Goal: Task Accomplishment & Management: Complete application form

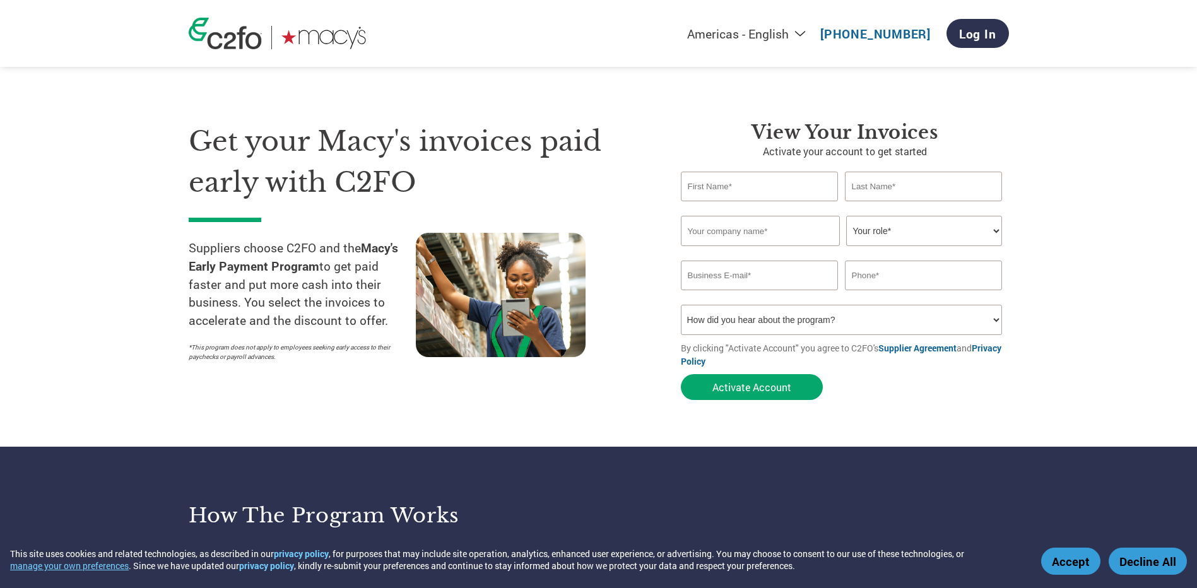
type input "[PERSON_NAME][EMAIL_ADDRESS][PERSON_NAME][DOMAIN_NAME]"
type input "[PHONE_NUMBER]"
click at [741, 187] on input "text" at bounding box center [760, 187] width 158 height 30
type input "[PERSON_NAME]"
click at [877, 177] on input "text" at bounding box center [924, 187] width 158 height 30
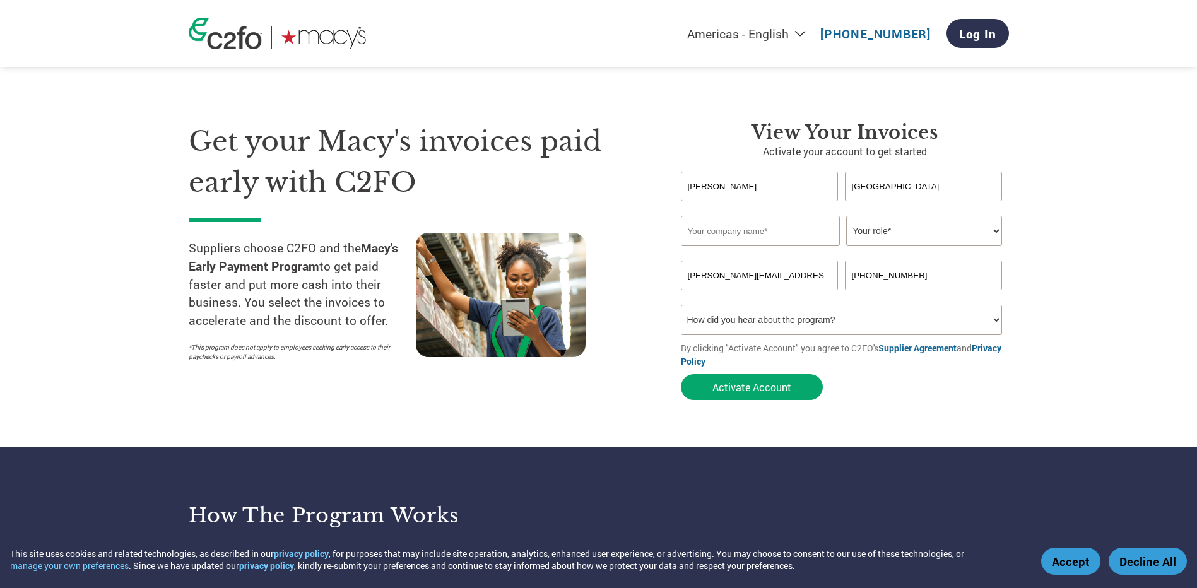
type input "[GEOGRAPHIC_DATA]"
click at [775, 236] on input "text" at bounding box center [760, 231] width 159 height 30
type input "American Christmas, LLC"
click at [995, 229] on select "Your role* CFO Controller Credit Manager Finance Director Treasurer CEO Preside…" at bounding box center [924, 231] width 156 height 30
select select "CFO"
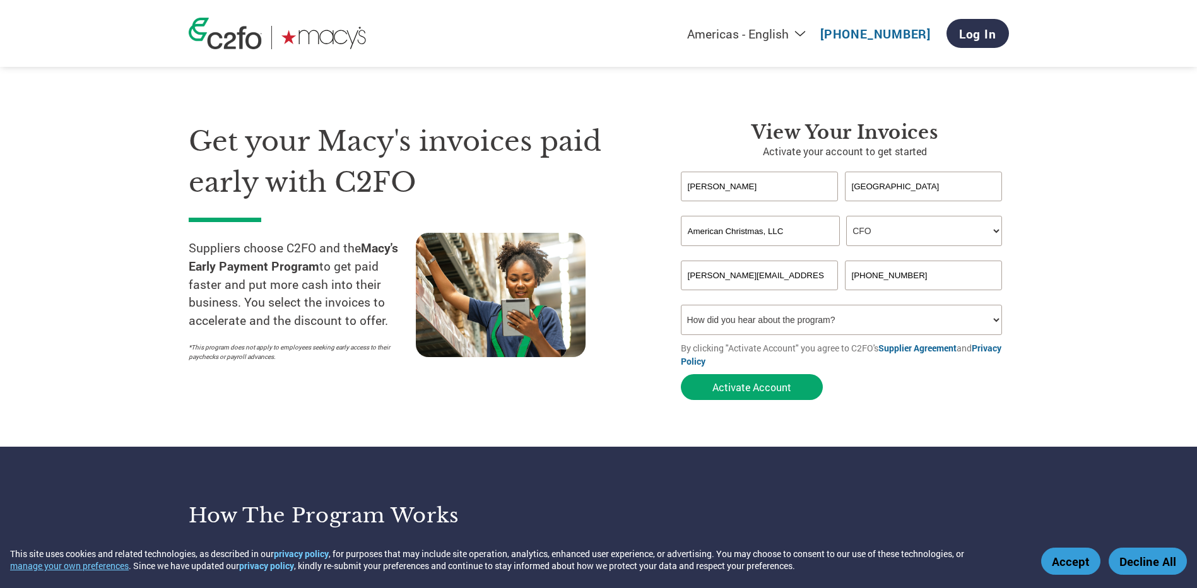
click at [846, 216] on select "Your role* CFO Controller Credit Manager Finance Director Treasurer CEO Preside…" at bounding box center [924, 231] width 156 height 30
click at [993, 317] on select "How did you hear about the program? Received a letter Email Social Media Online…" at bounding box center [842, 320] width 322 height 30
select select "Other"
click at [681, 305] on select "How did you hear about the program? Received a letter Email Social Media Online…" at bounding box center [842, 320] width 322 height 30
click at [754, 384] on button "Activate Account" at bounding box center [752, 387] width 142 height 26
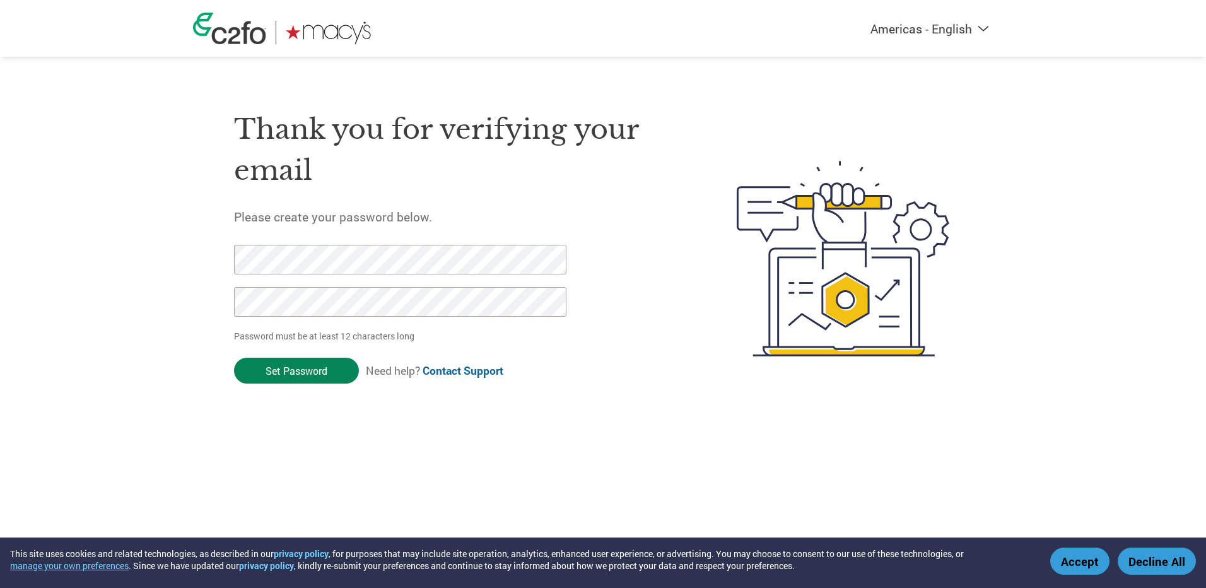
click at [296, 368] on input "Set Password" at bounding box center [296, 371] width 125 height 26
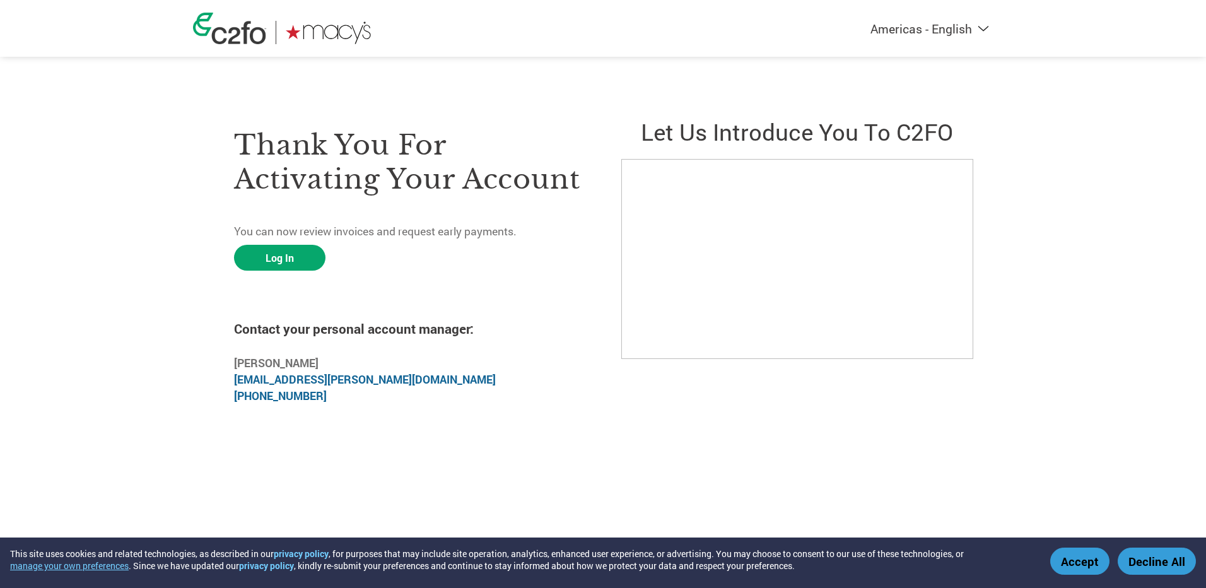
click at [1074, 561] on button "Accept" at bounding box center [1079, 560] width 59 height 27
